Goal: Transaction & Acquisition: Purchase product/service

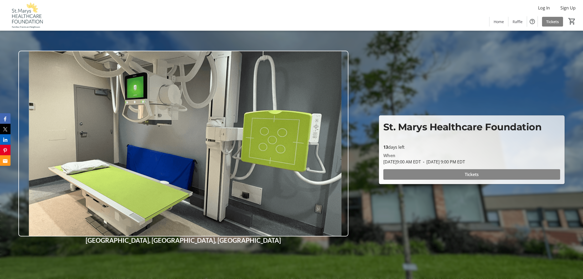
click at [470, 175] on span "Tickets" at bounding box center [472, 174] width 14 height 6
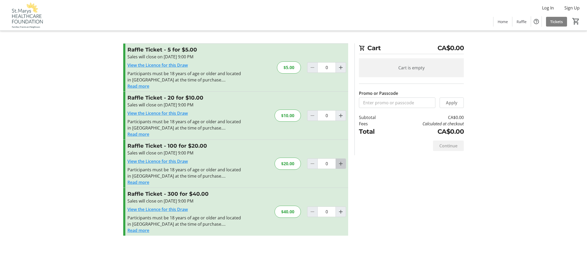
click at [342, 164] on mat-icon "Increment by one" at bounding box center [341, 163] width 6 height 6
type input "1"
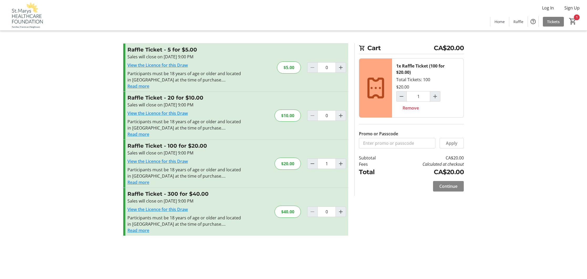
click at [450, 186] on span "Continue" at bounding box center [448, 186] width 18 height 6
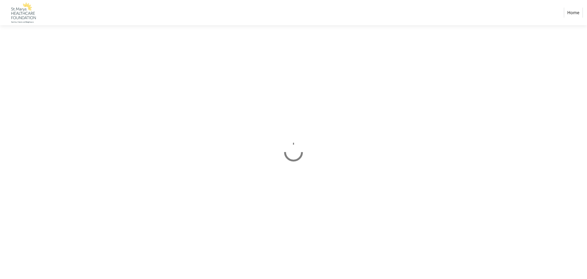
select select "CA"
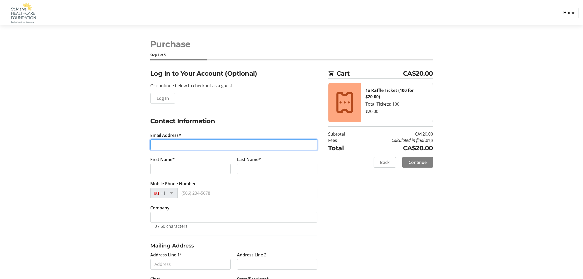
type input "[EMAIL_ADDRESS][PERSON_NAME][DOMAIN_NAME]"
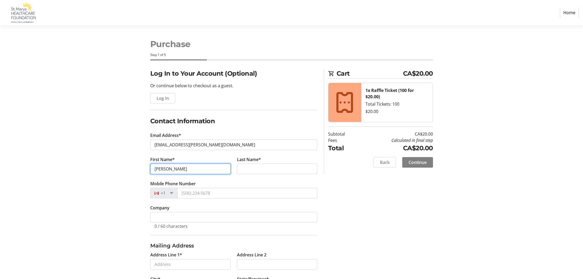
type input "[PERSON_NAME]"
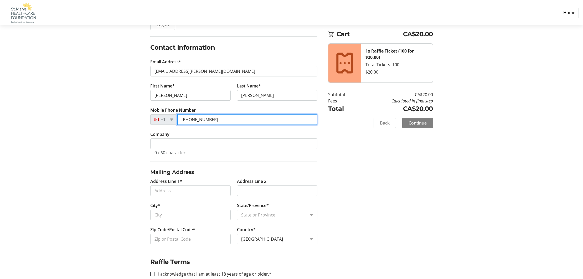
scroll to position [74, 0]
type input "[PHONE_NUMBER]"
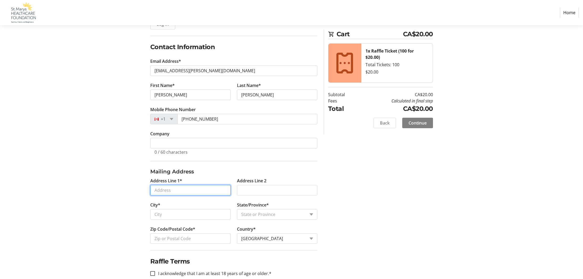
drag, startPoint x: 167, startPoint y: 190, endPoint x: 174, endPoint y: 191, distance: 7.8
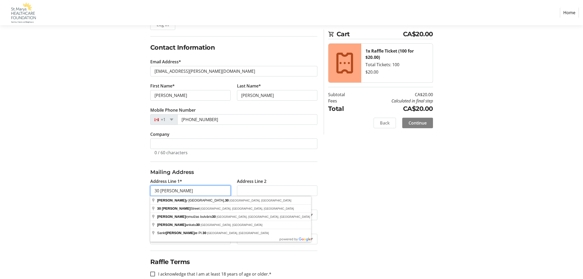
type input "30 [PERSON_NAME]"
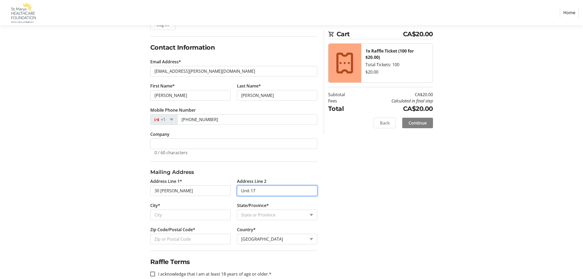
type input "Unit 17"
drag, startPoint x: 162, startPoint y: 216, endPoint x: 165, endPoint y: 216, distance: 3.2
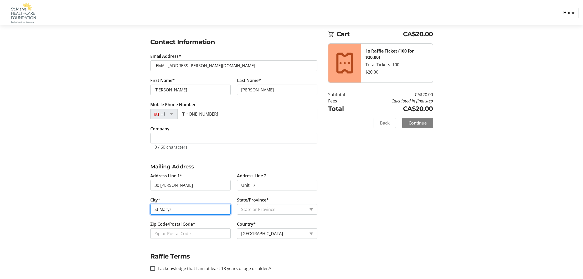
scroll to position [79, 0]
type input "St Marys"
select select "ON"
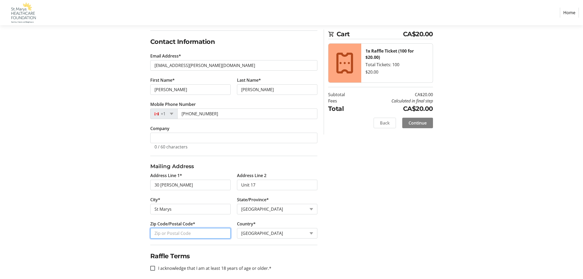
drag, startPoint x: 158, startPoint y: 232, endPoint x: 161, endPoint y: 232, distance: 2.9
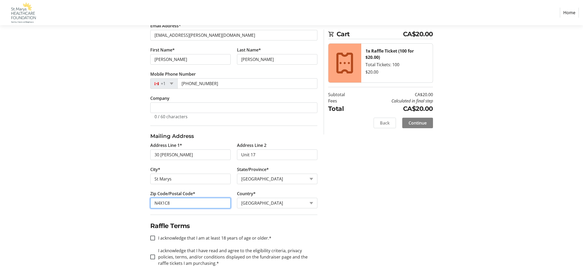
scroll to position [110, 0]
type input "N4X1C8"
click at [154, 237] on input "I acknowledge that I am at least 18 years of age or older.*" at bounding box center [152, 238] width 5 height 5
checkbox input "true"
click at [153, 257] on input "I acknowledge that I have read and agree to the eligibility criteria, privacy p…" at bounding box center [152, 257] width 5 height 5
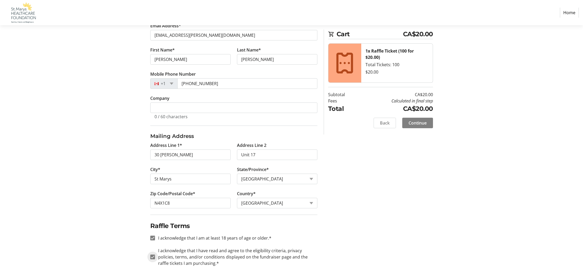
checkbox input "true"
click at [212, 82] on input "[PHONE_NUMBER]" at bounding box center [247, 83] width 140 height 11
type input "[PHONE_NUMBER]"
click at [416, 123] on span "Continue" at bounding box center [417, 123] width 18 height 6
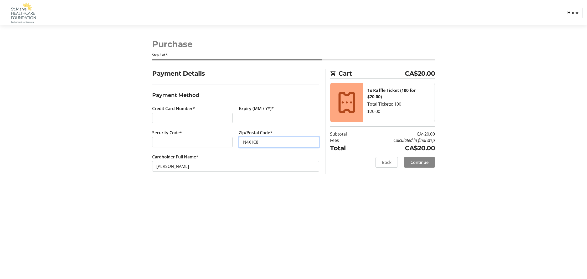
type input "N4X1C8"
click at [417, 164] on span "Continue" at bounding box center [419, 162] width 18 height 6
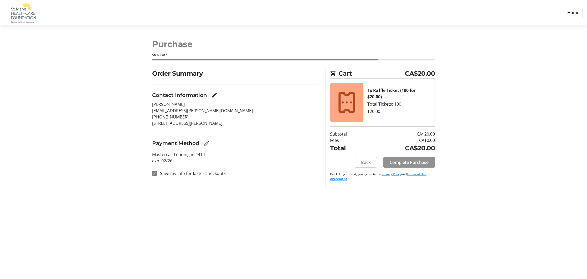
click at [416, 164] on span "Complete Purchase" at bounding box center [409, 162] width 39 height 6
